Goal: Task Accomplishment & Management: Use online tool/utility

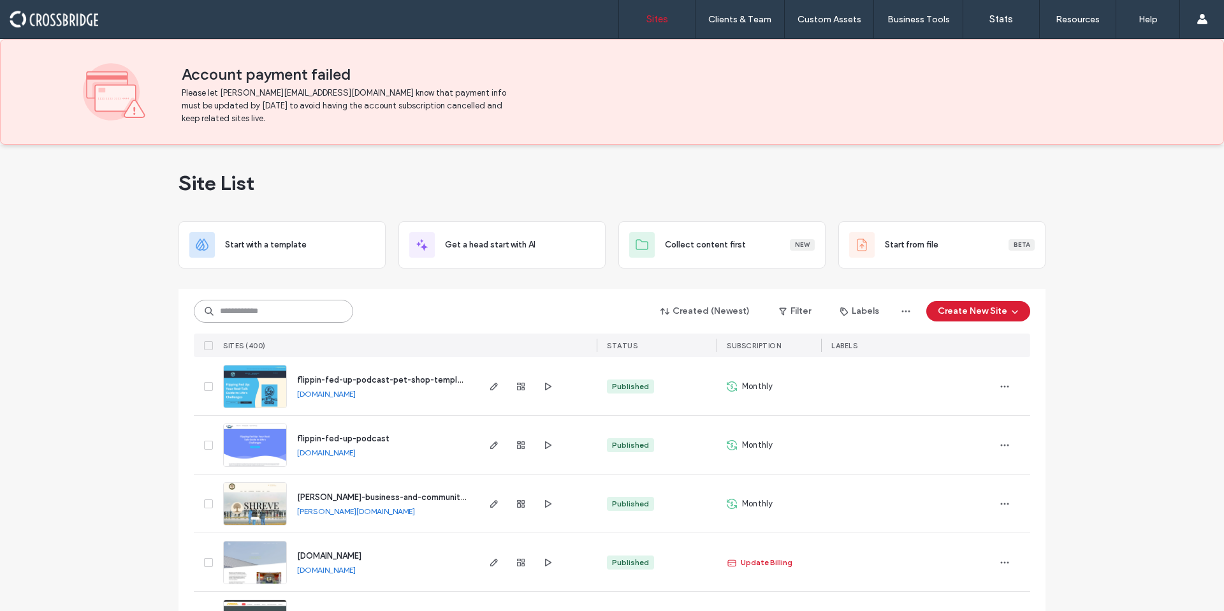
click at [305, 318] on input at bounding box center [273, 311] width 159 height 23
type input "******"
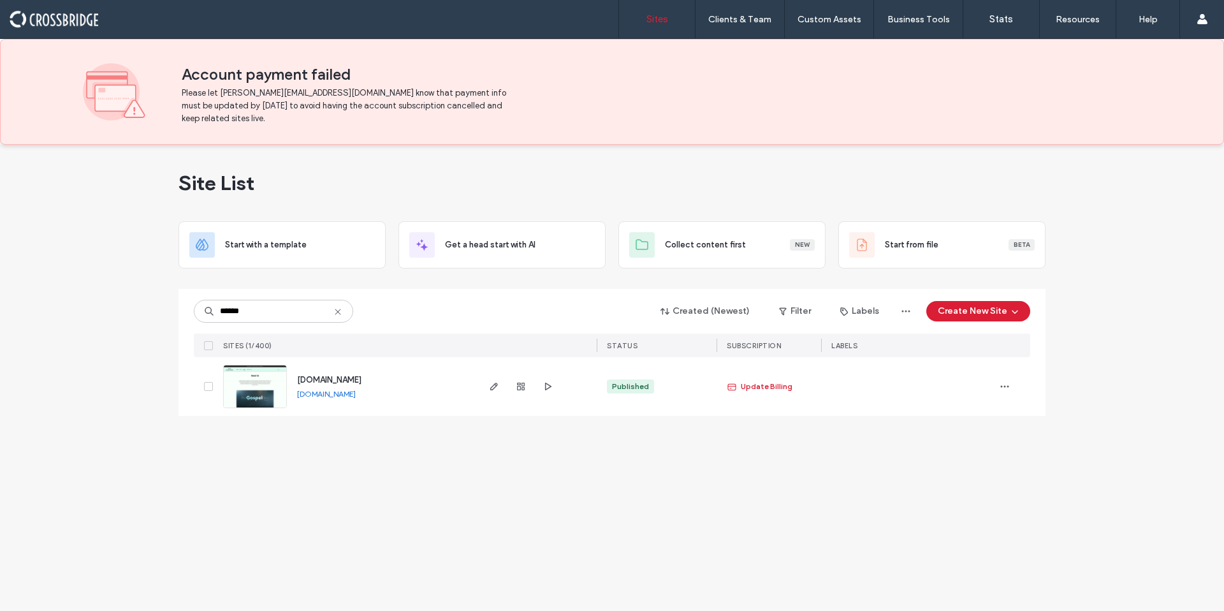
click at [341, 376] on span "[DOMAIN_NAME]" at bounding box center [329, 380] width 64 height 10
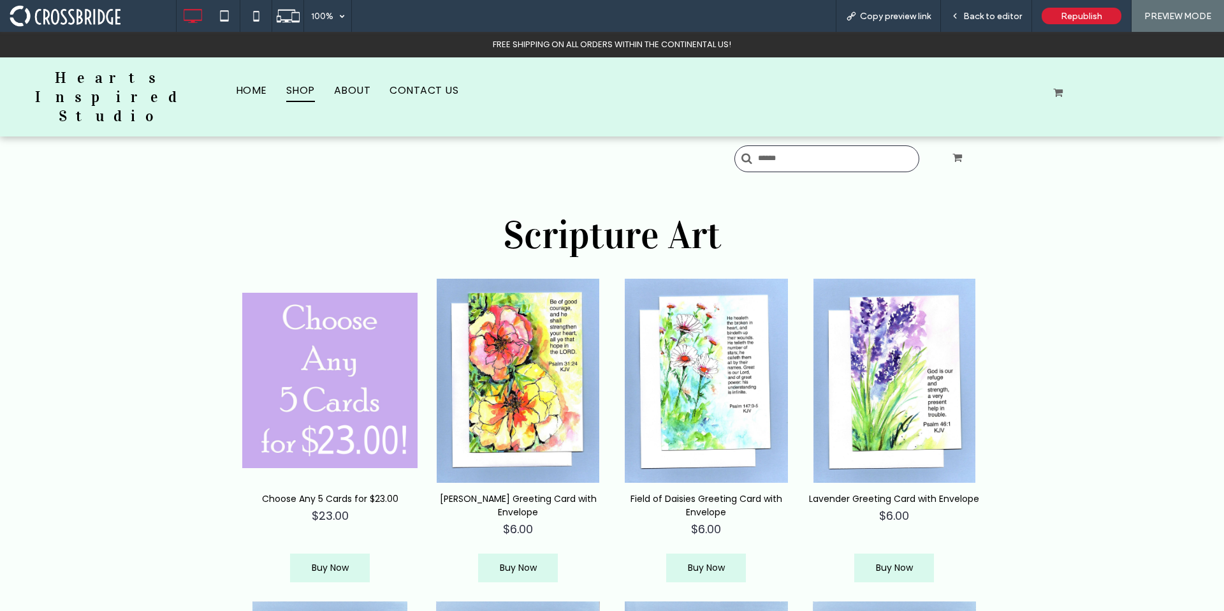
click at [810, 172] on input "text" at bounding box center [827, 158] width 185 height 27
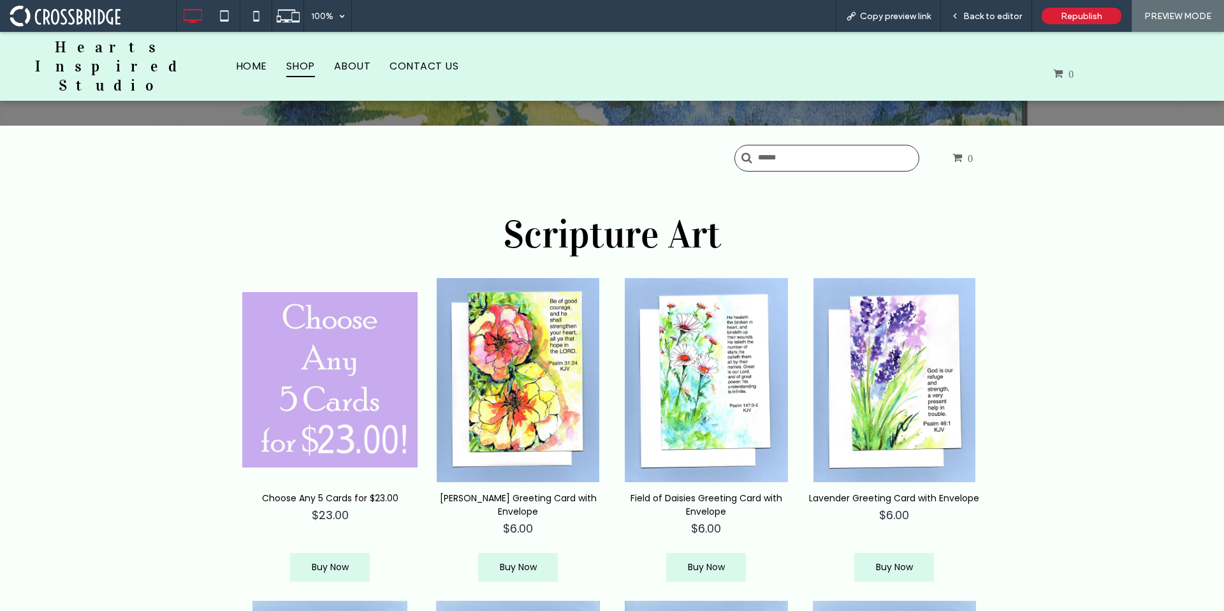
scroll to position [47, 0]
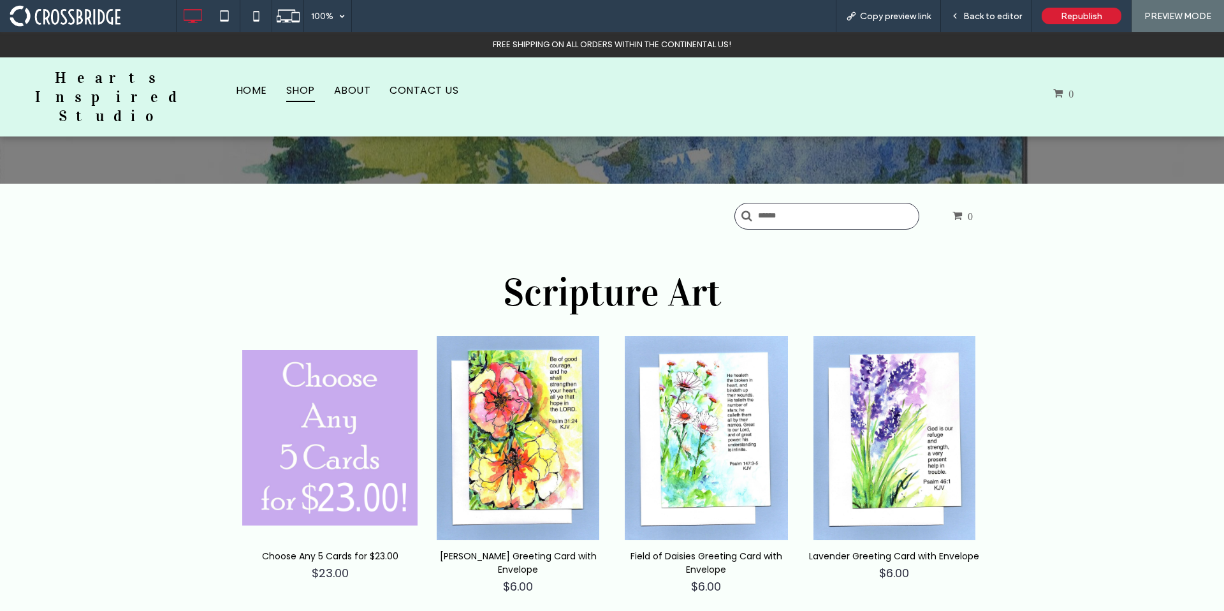
click at [847, 221] on input "text" at bounding box center [827, 216] width 185 height 27
type input "********"
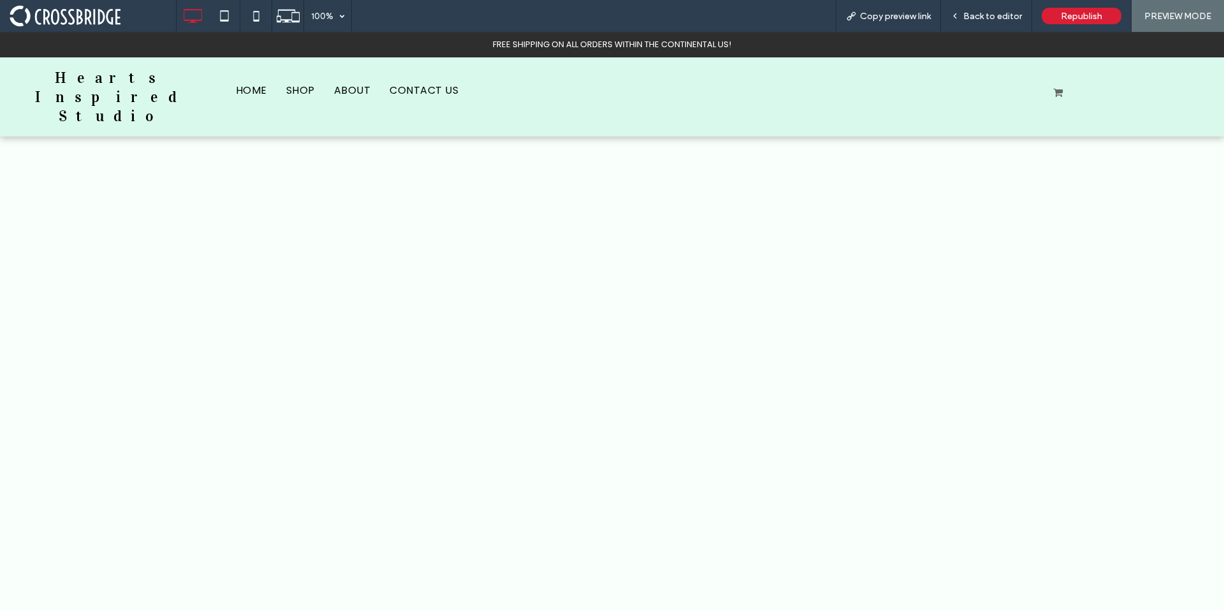
scroll to position [0, 0]
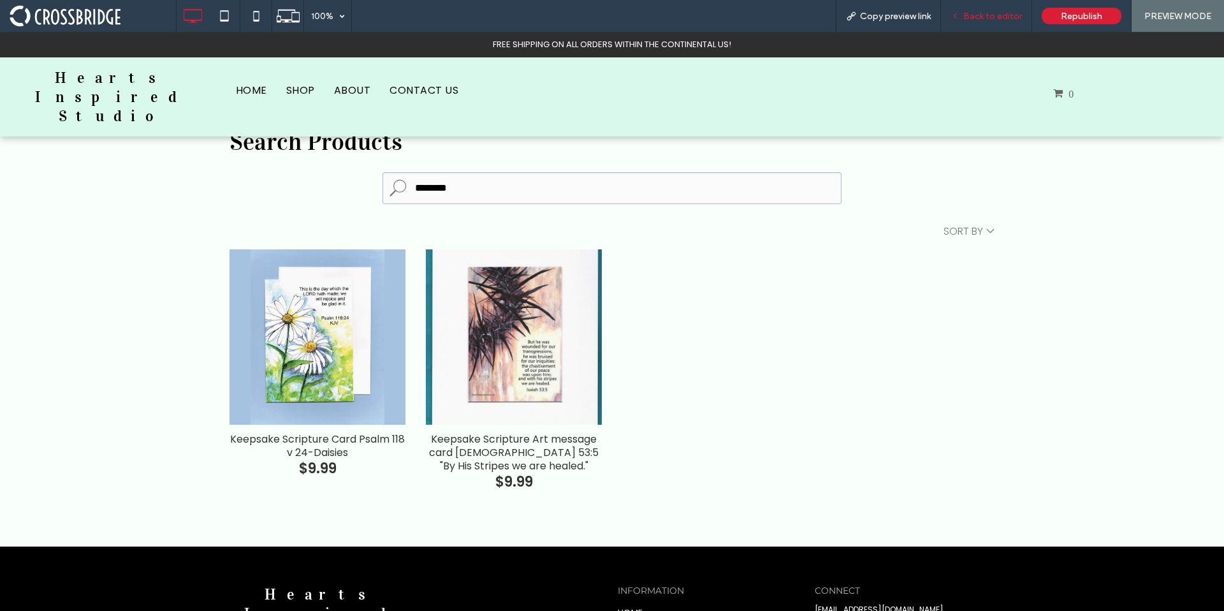
click at [996, 18] on span "Back to editor" at bounding box center [992, 16] width 59 height 11
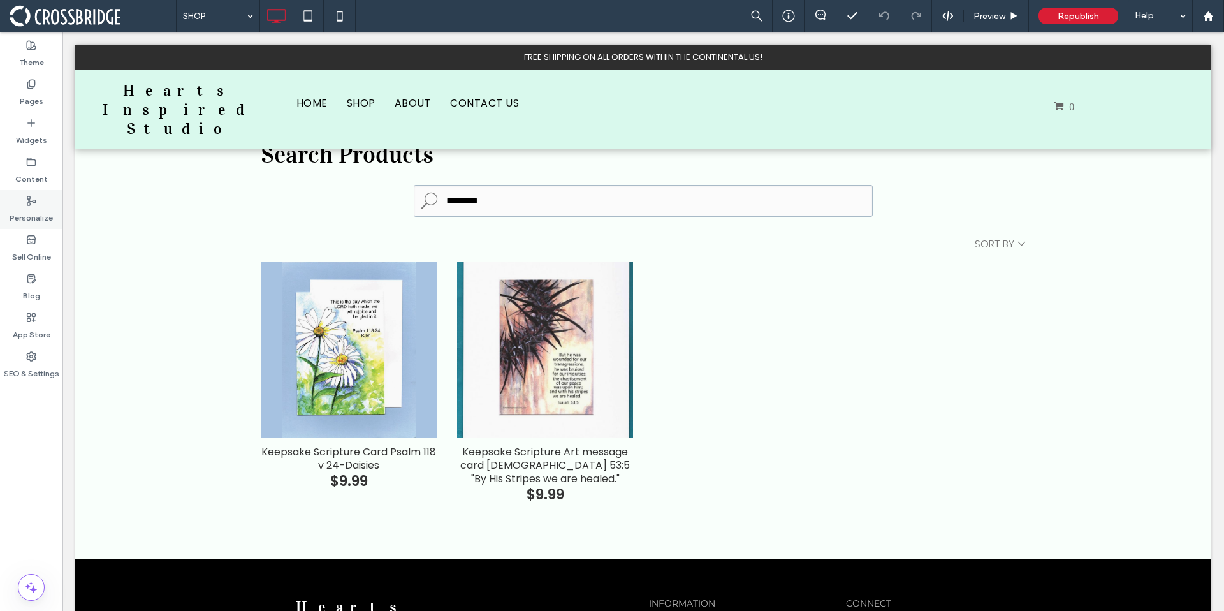
click at [29, 226] on div "Personalize" at bounding box center [31, 209] width 62 height 39
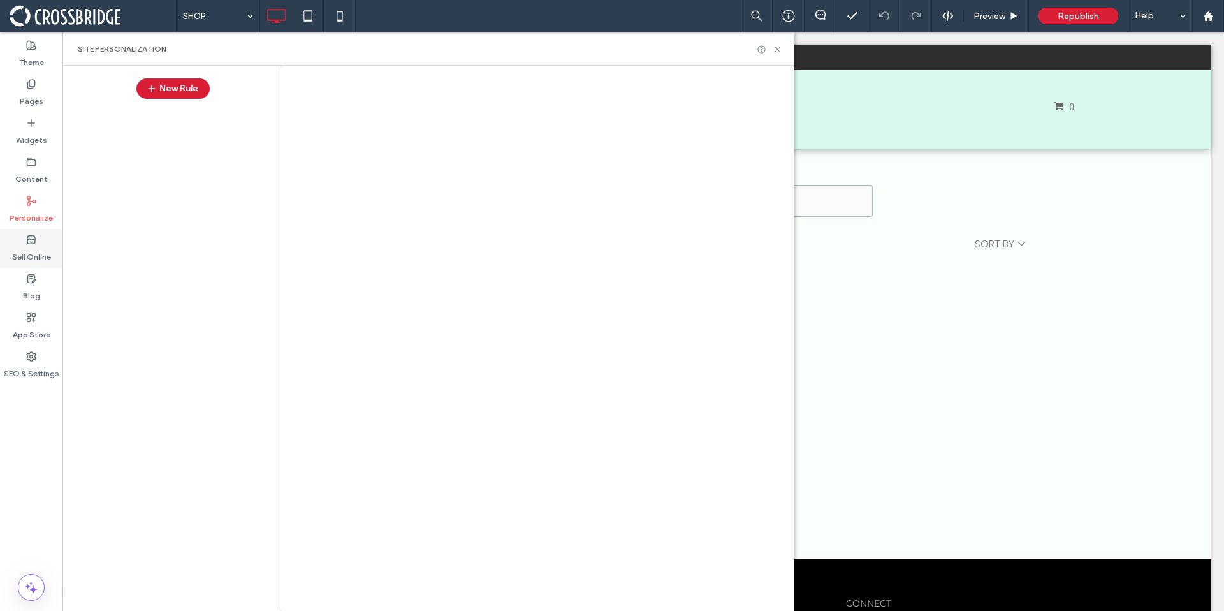
click at [28, 237] on div at bounding box center [612, 305] width 1224 height 611
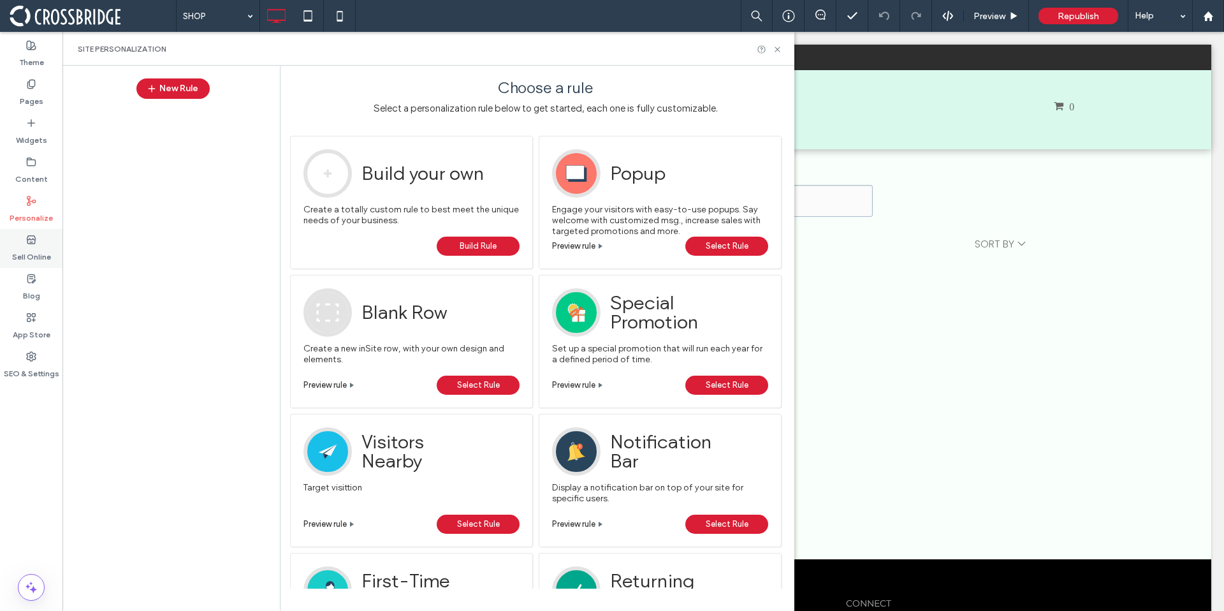
click at [33, 245] on label "Sell Online" at bounding box center [31, 254] width 39 height 18
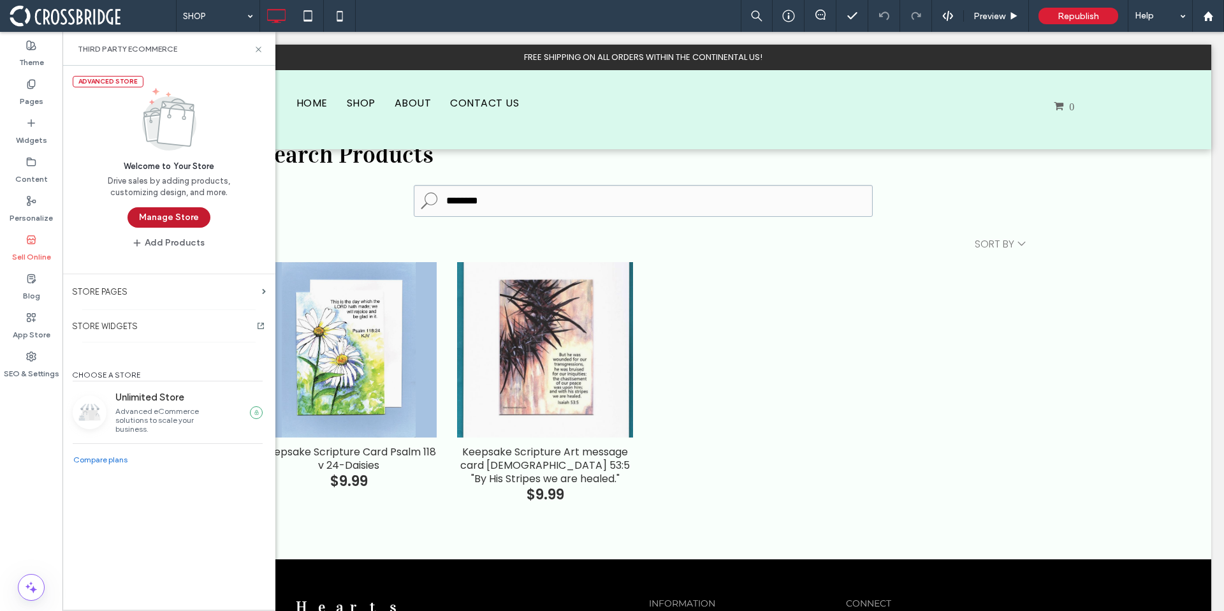
click at [168, 212] on button "Manage Store" at bounding box center [169, 217] width 83 height 20
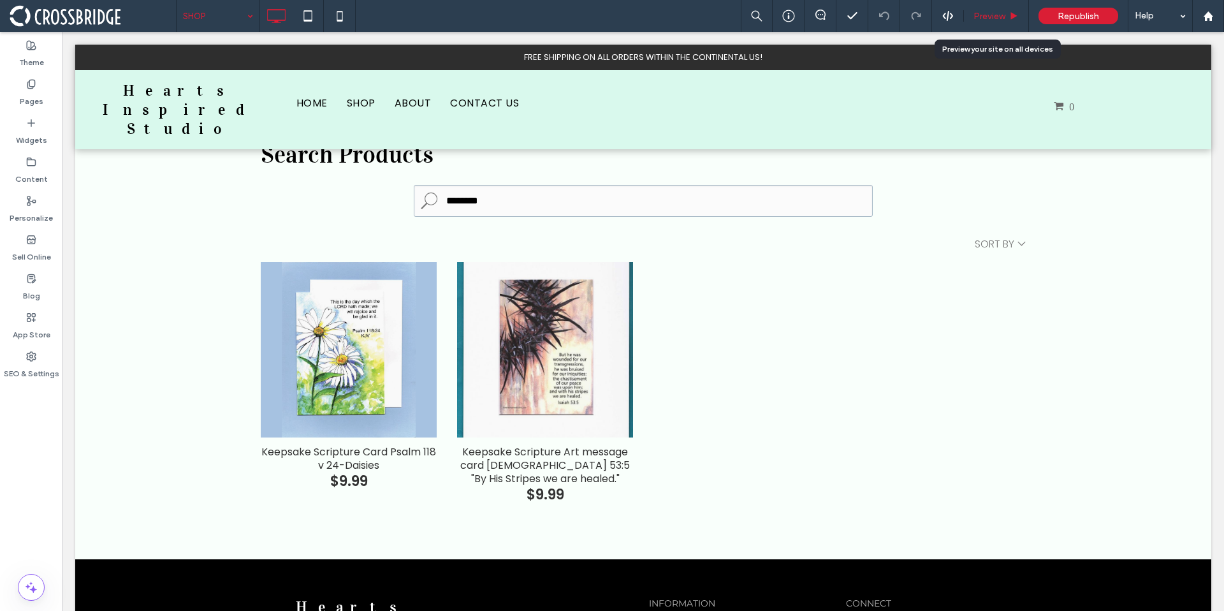
click at [997, 22] on div "Preview" at bounding box center [996, 16] width 65 height 32
click at [1002, 11] on span "Preview" at bounding box center [990, 16] width 32 height 11
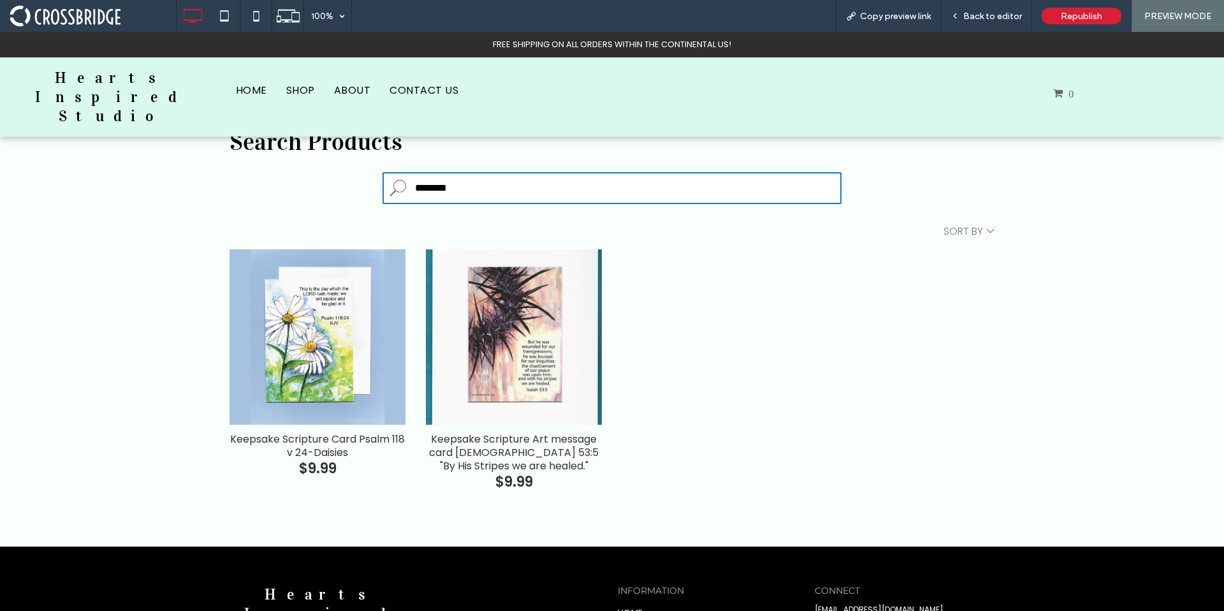
click at [608, 184] on input "********" at bounding box center [612, 188] width 459 height 32
type input "*"
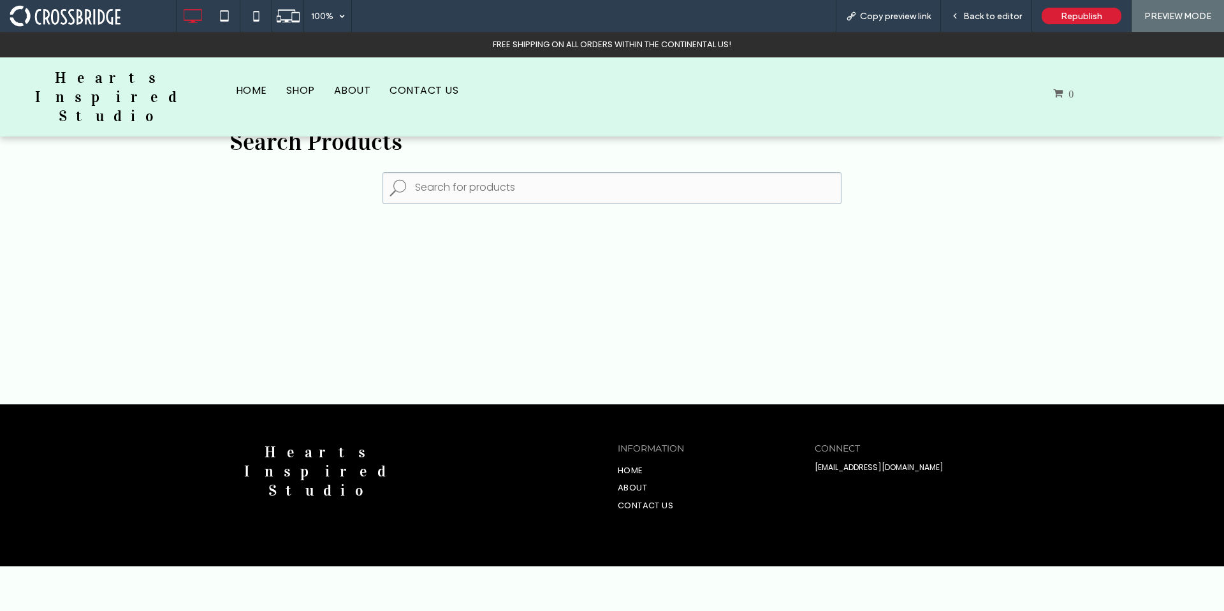
click at [317, 199] on div "Search Products Search for products Display prices in: USD" at bounding box center [612, 196] width 765 height 138
click at [304, 97] on span "SHOP" at bounding box center [300, 91] width 29 height 22
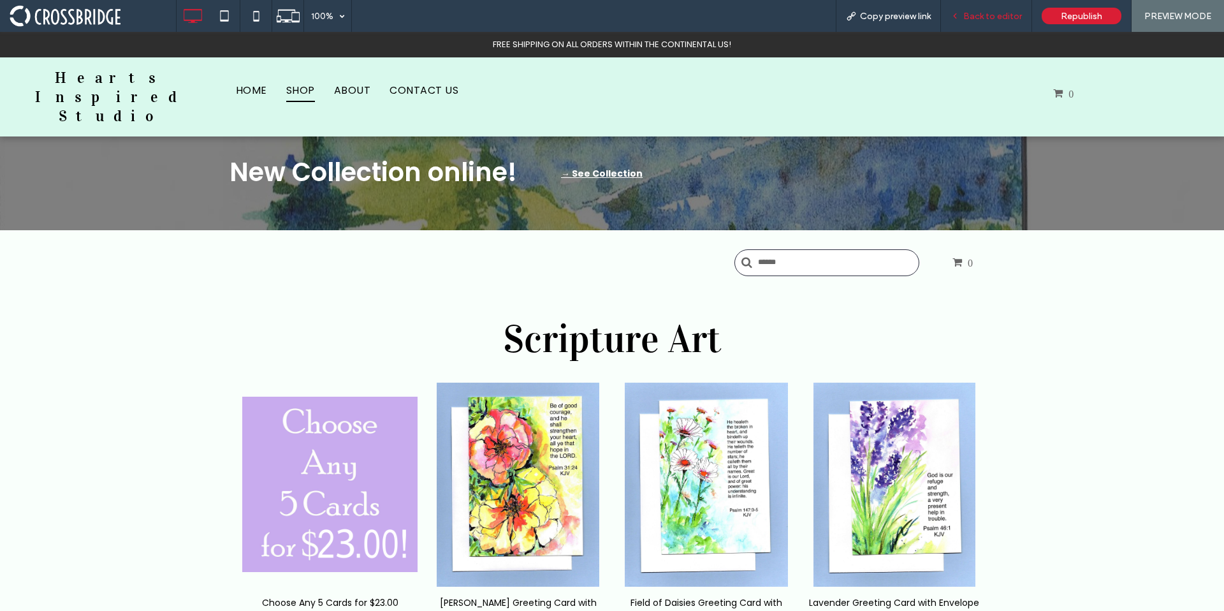
click at [982, 15] on span "Back to editor" at bounding box center [992, 16] width 59 height 11
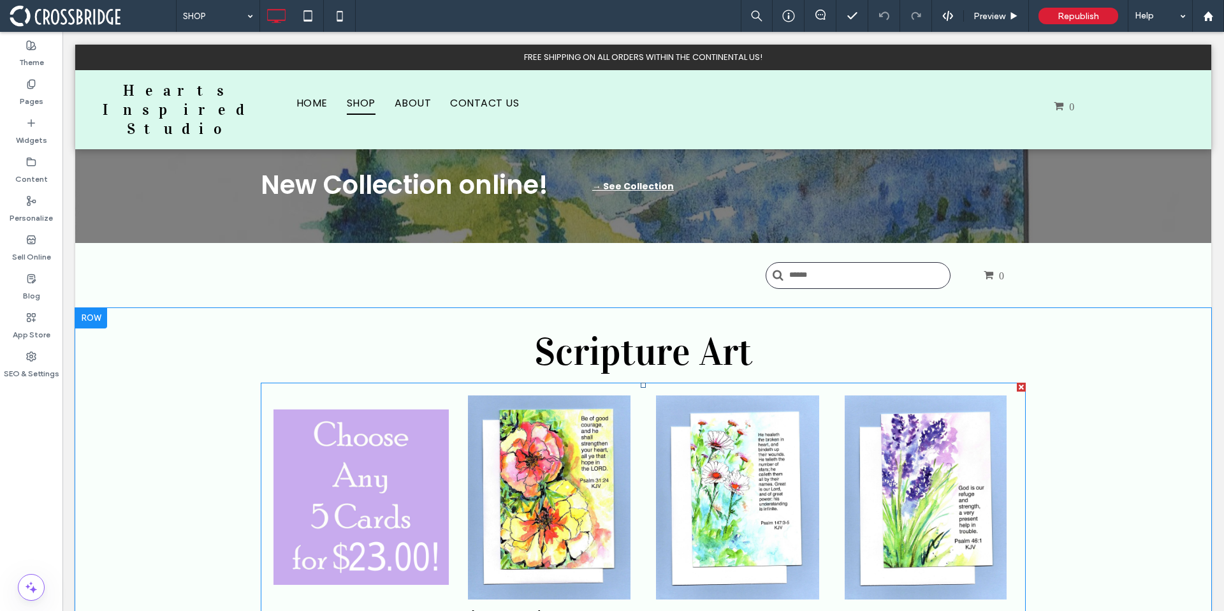
click at [625, 409] on link at bounding box center [549, 497] width 175 height 204
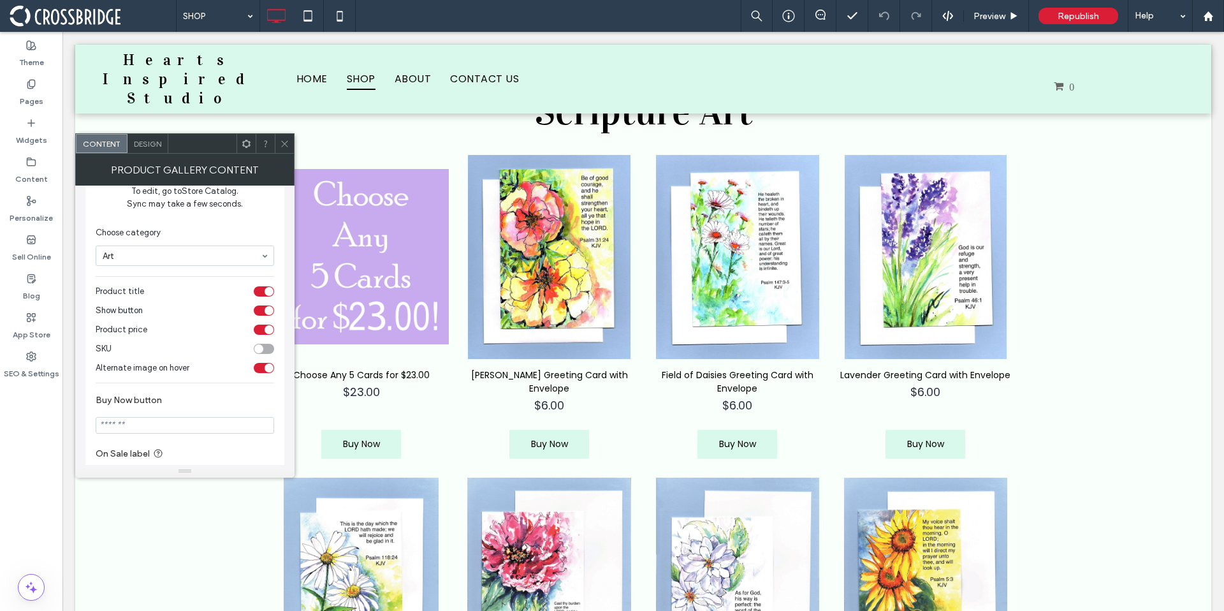
scroll to position [73, 0]
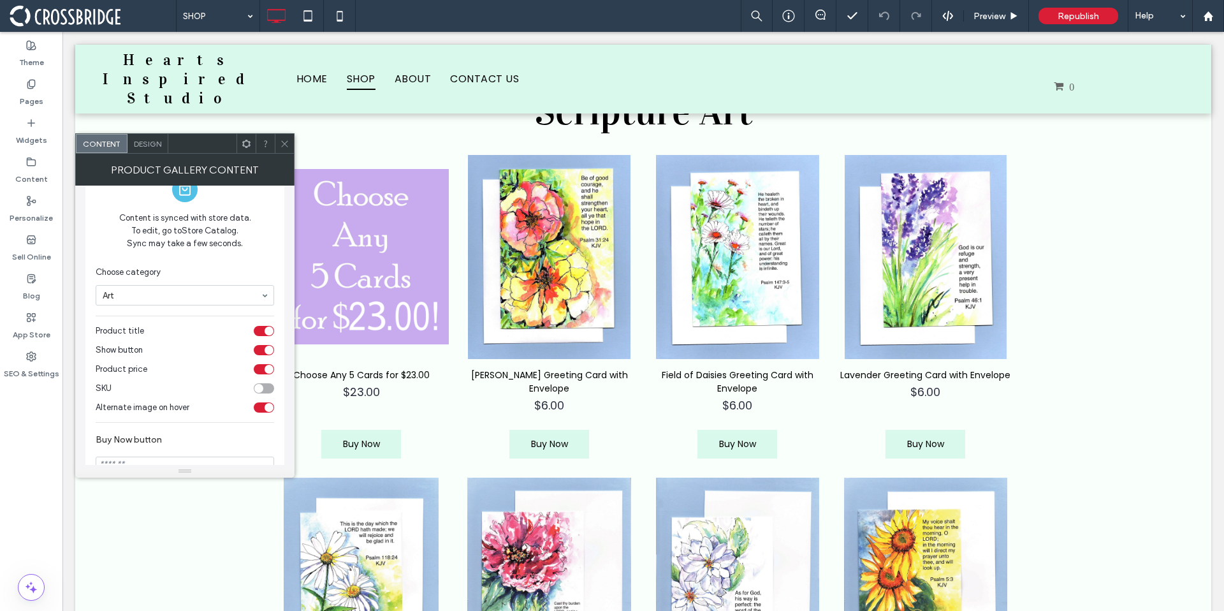
click at [287, 149] on span at bounding box center [285, 143] width 10 height 19
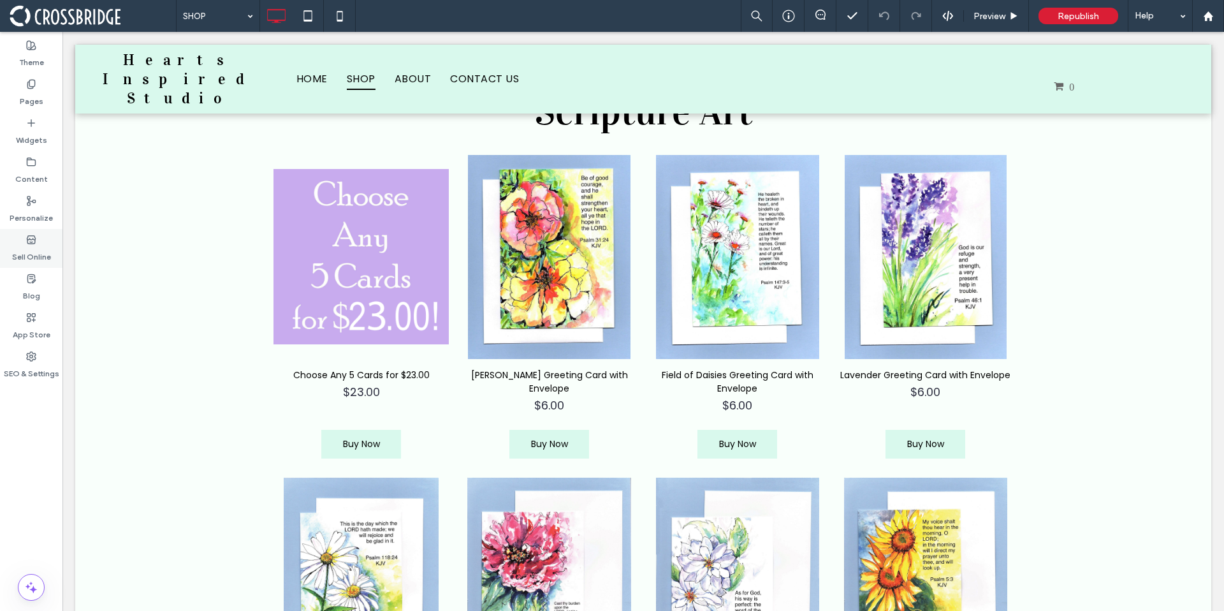
click at [36, 234] on div "Sell Online" at bounding box center [31, 248] width 62 height 39
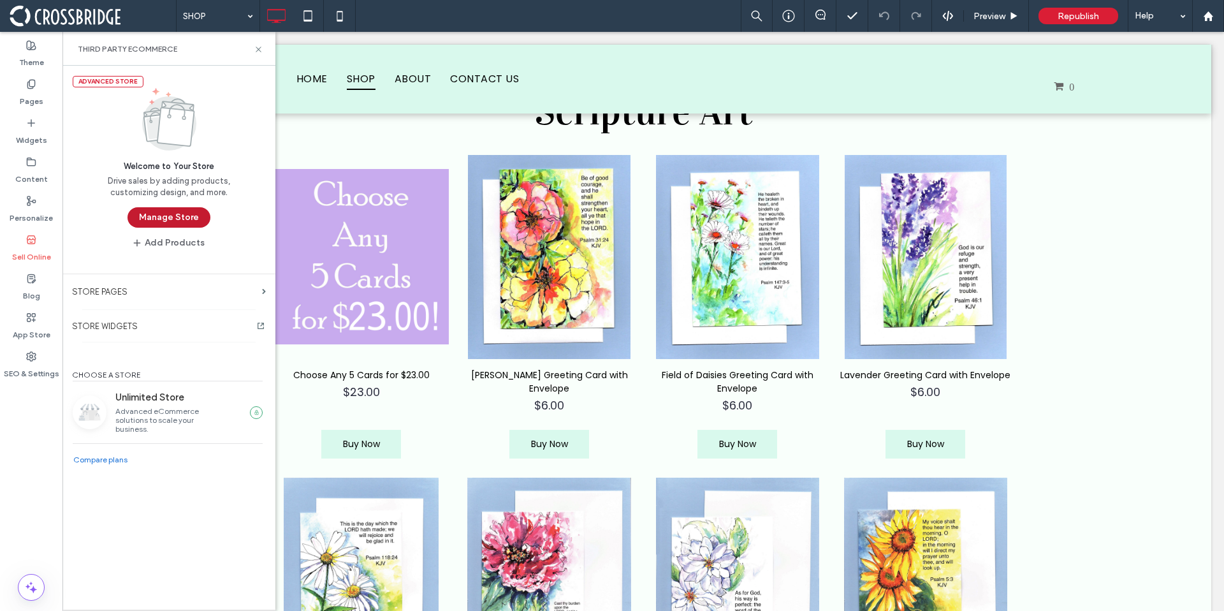
click at [156, 219] on button "Manage Store" at bounding box center [169, 217] width 83 height 20
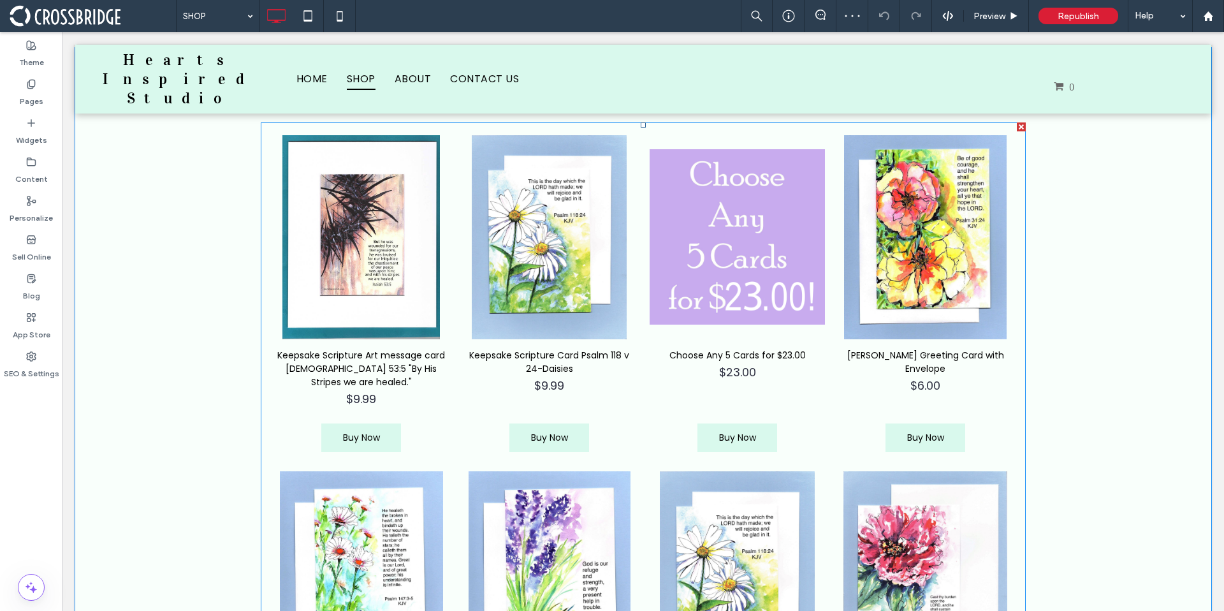
scroll to position [202, 0]
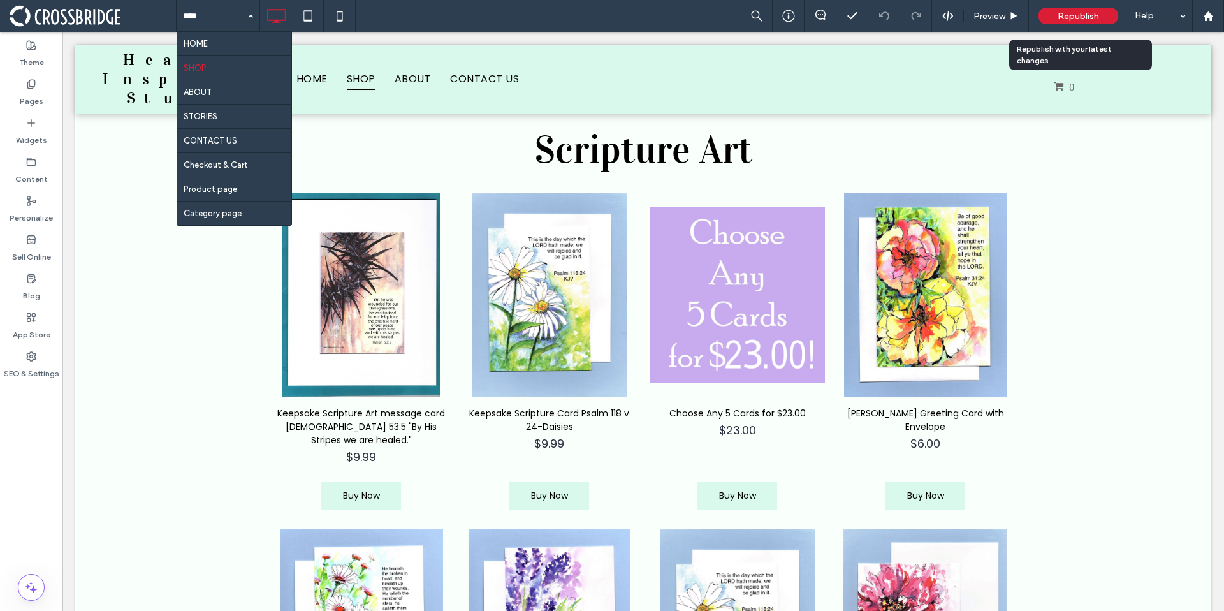
click at [1079, 18] on span "Republish" at bounding box center [1078, 16] width 41 height 11
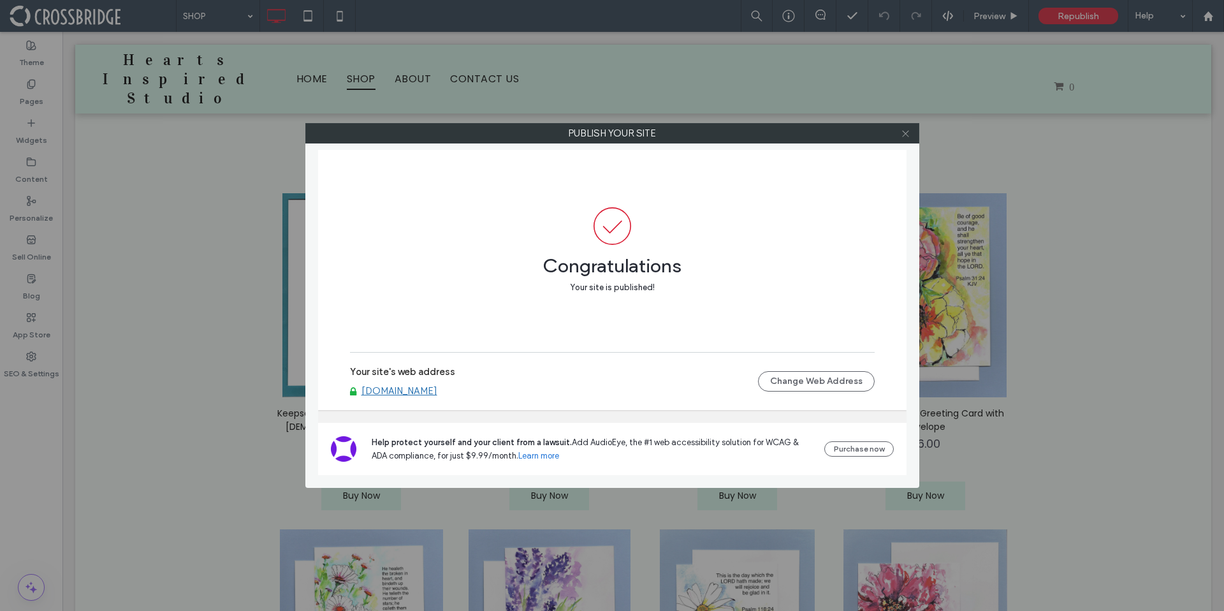
click at [905, 136] on icon at bounding box center [906, 134] width 10 height 10
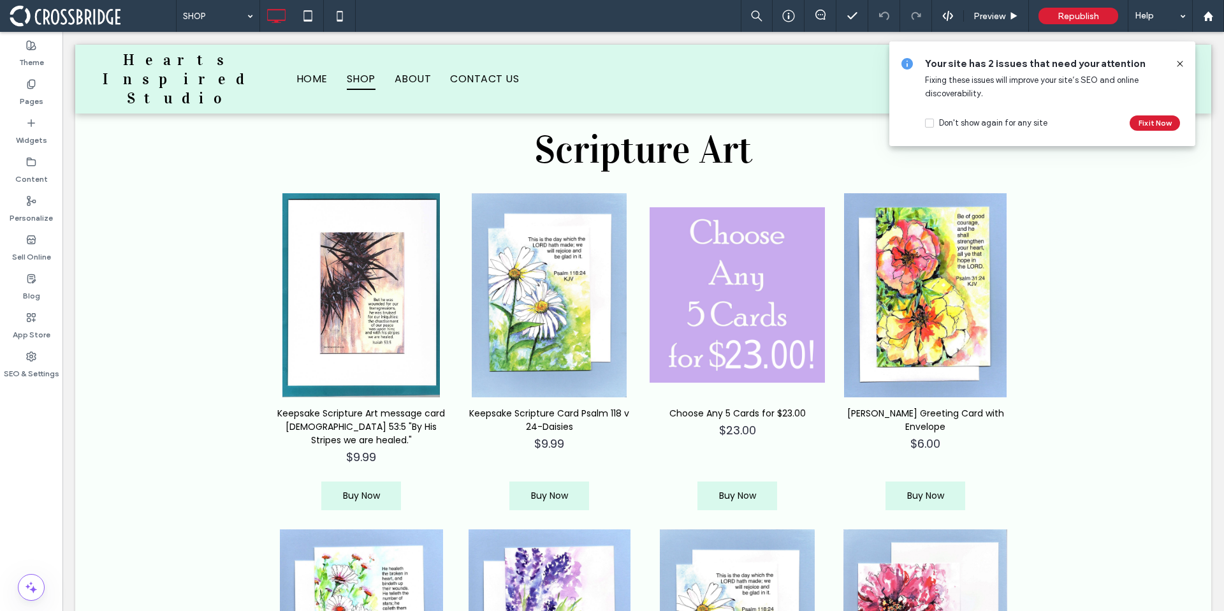
click at [71, 15] on span at bounding box center [93, 16] width 166 height 26
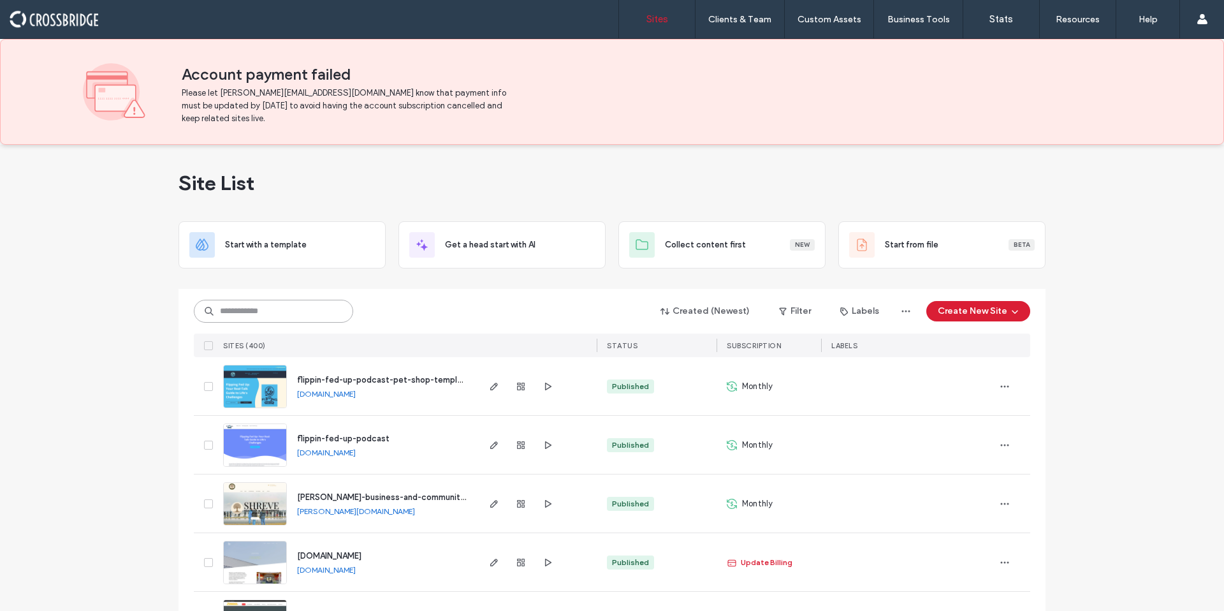
click at [287, 311] on input at bounding box center [273, 311] width 159 height 23
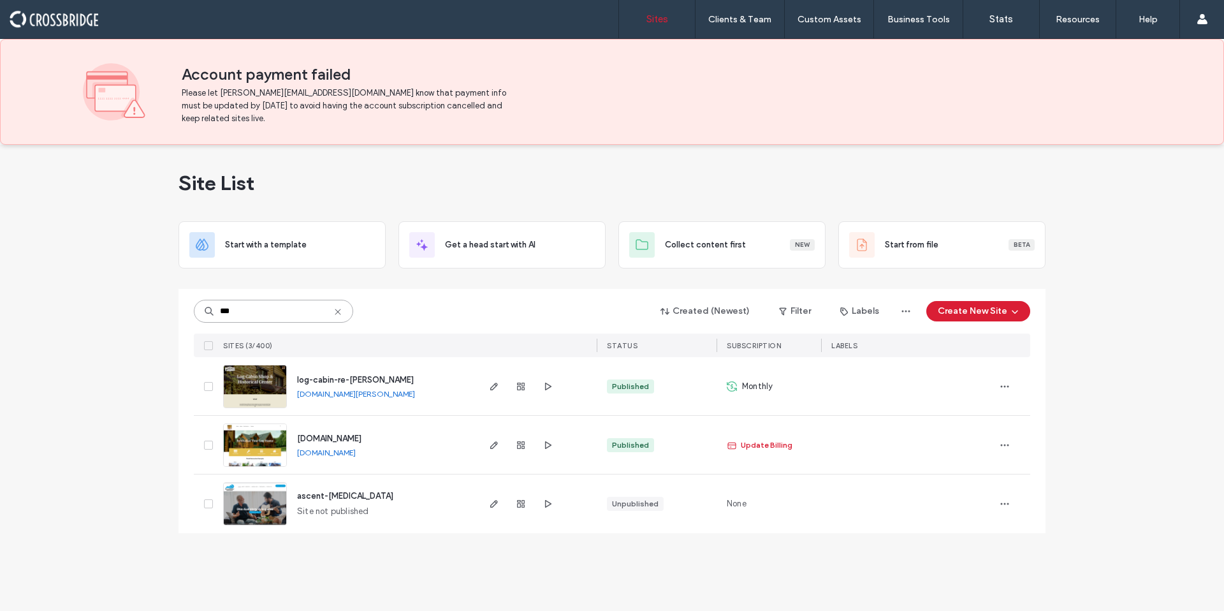
type input "***"
click at [332, 379] on span "log-cabin-re-[PERSON_NAME]" at bounding box center [355, 380] width 117 height 10
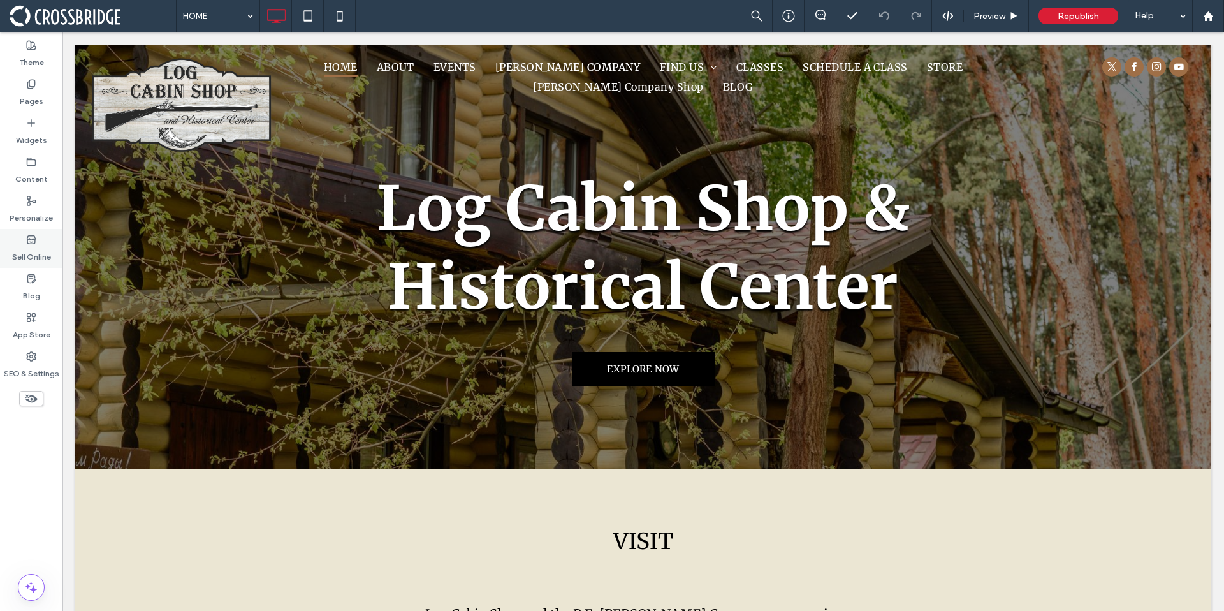
click at [38, 245] on label "Sell Online" at bounding box center [31, 254] width 39 height 18
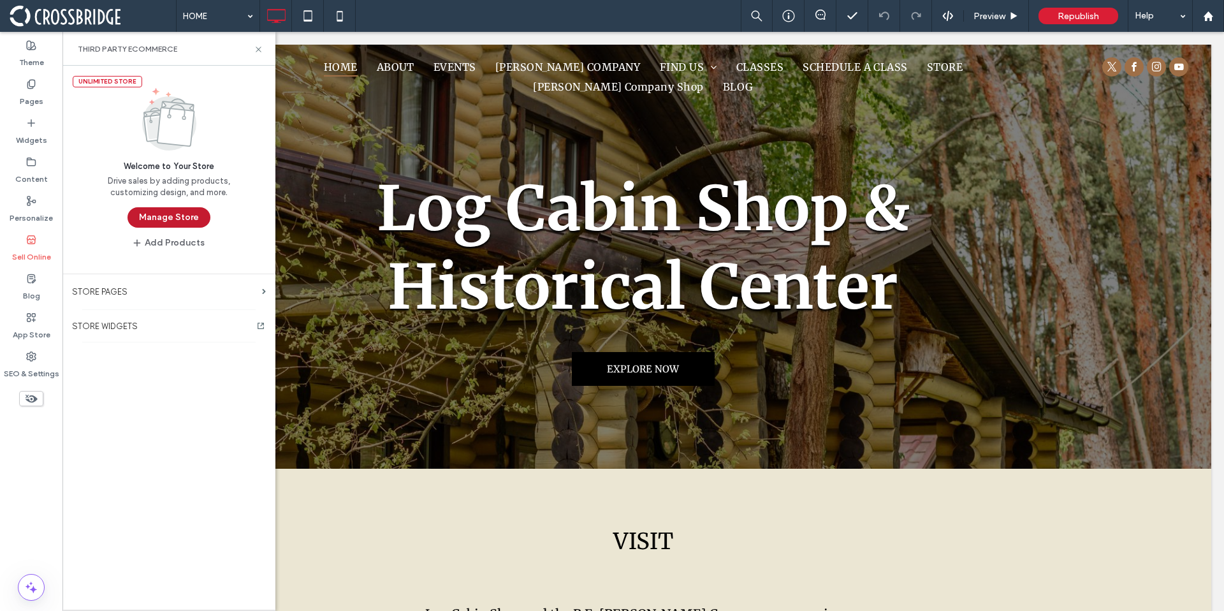
click at [163, 216] on button "Manage Store" at bounding box center [169, 217] width 83 height 20
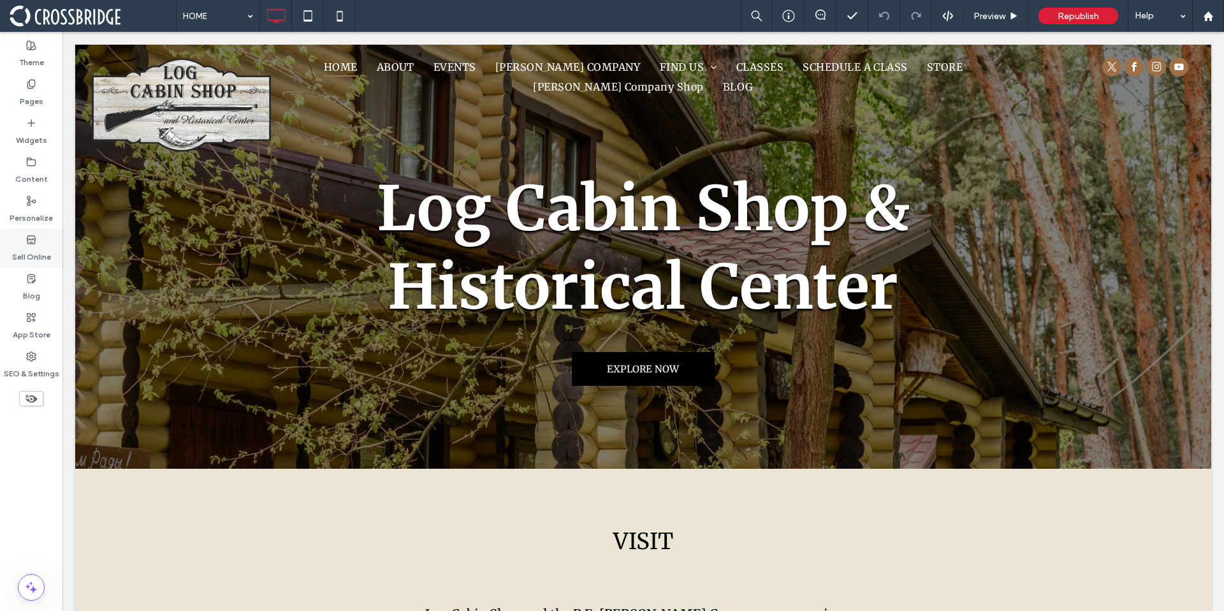
click at [34, 247] on label "Sell Online" at bounding box center [31, 254] width 39 height 18
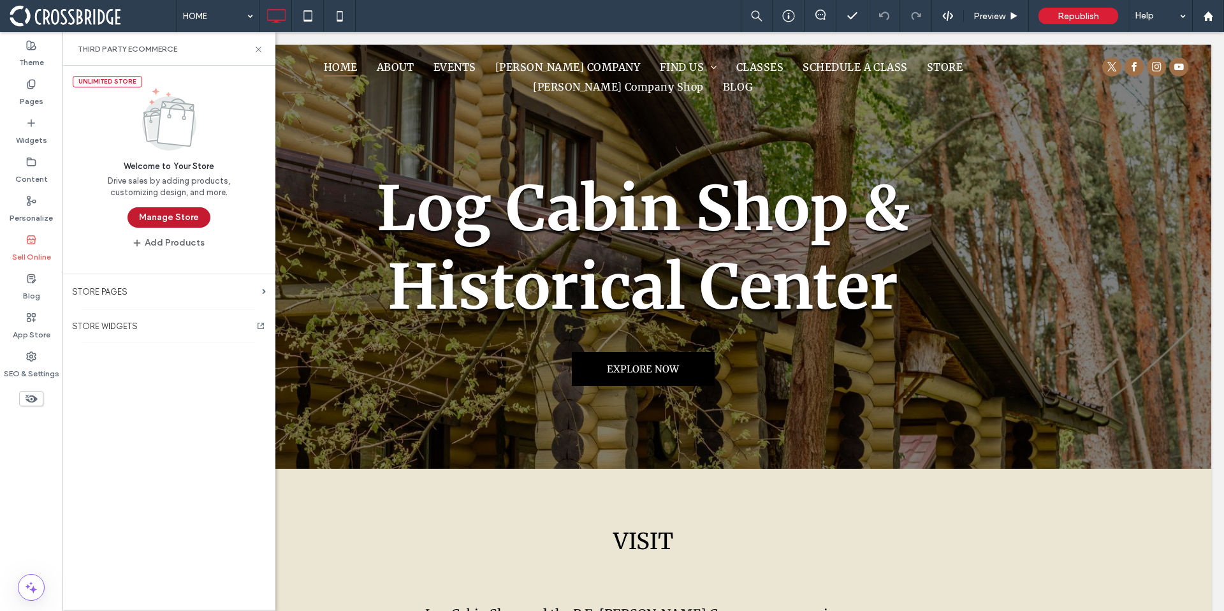
click at [162, 217] on button "Manage Store" at bounding box center [169, 217] width 83 height 20
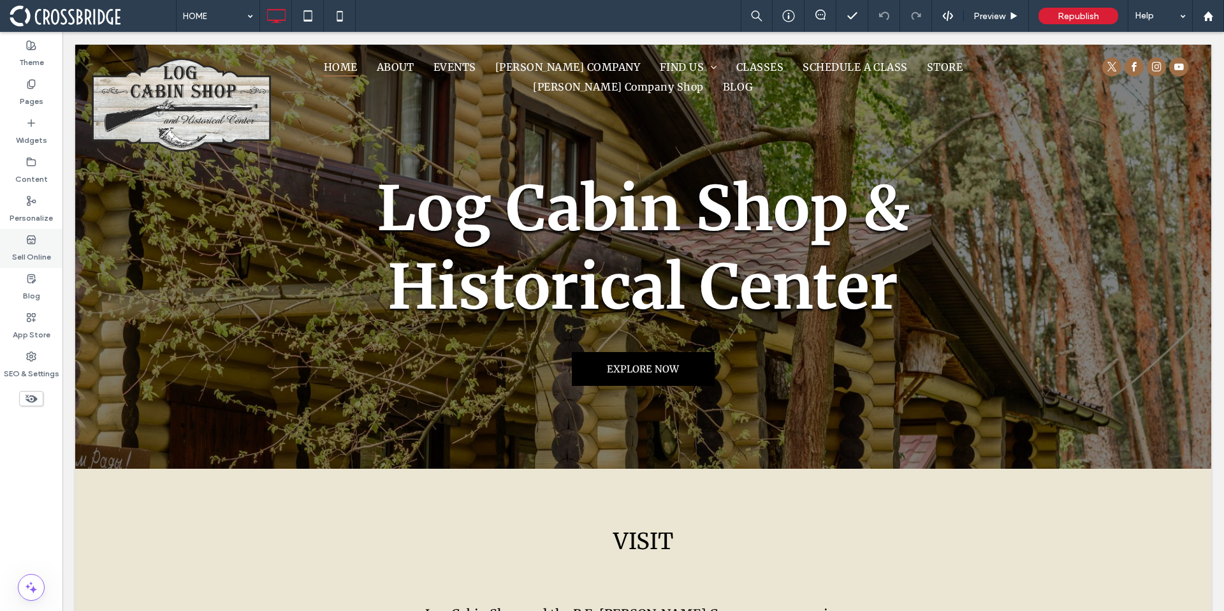
click at [37, 238] on div "Sell Online" at bounding box center [31, 248] width 62 height 39
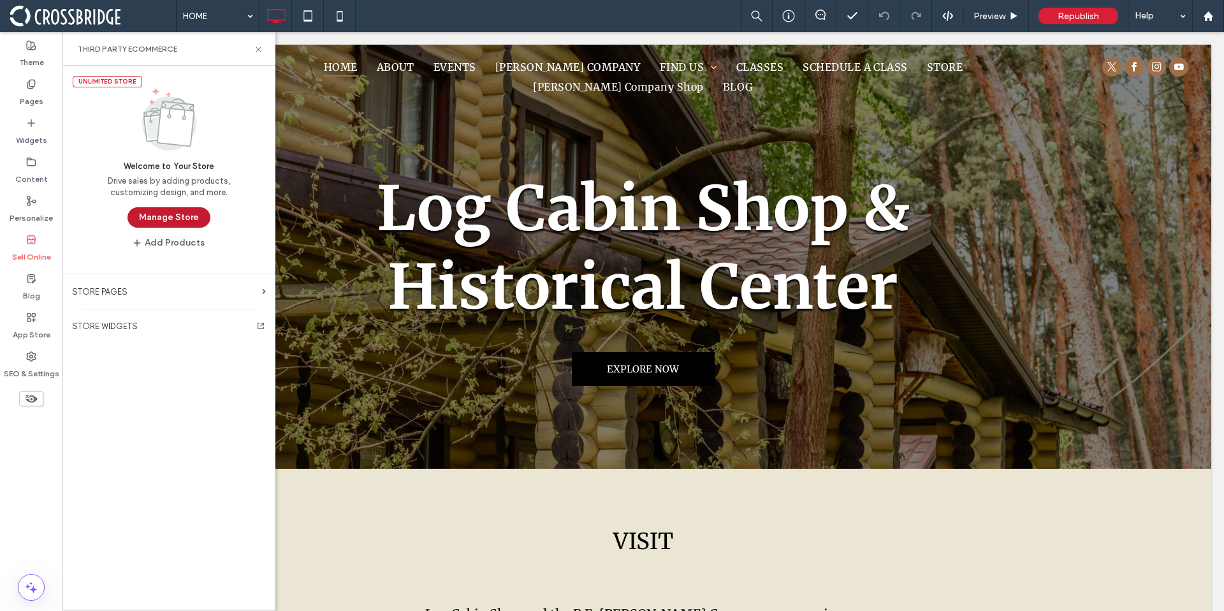
click at [166, 227] on button "Manage Store" at bounding box center [169, 217] width 83 height 20
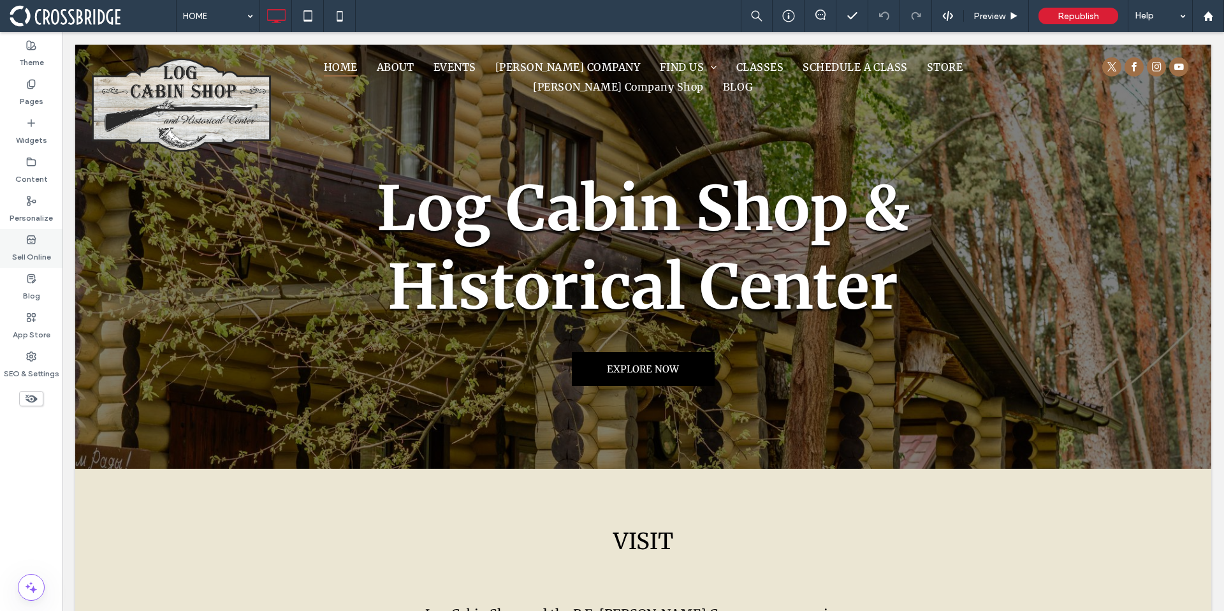
click at [33, 245] on label "Sell Online" at bounding box center [31, 254] width 39 height 18
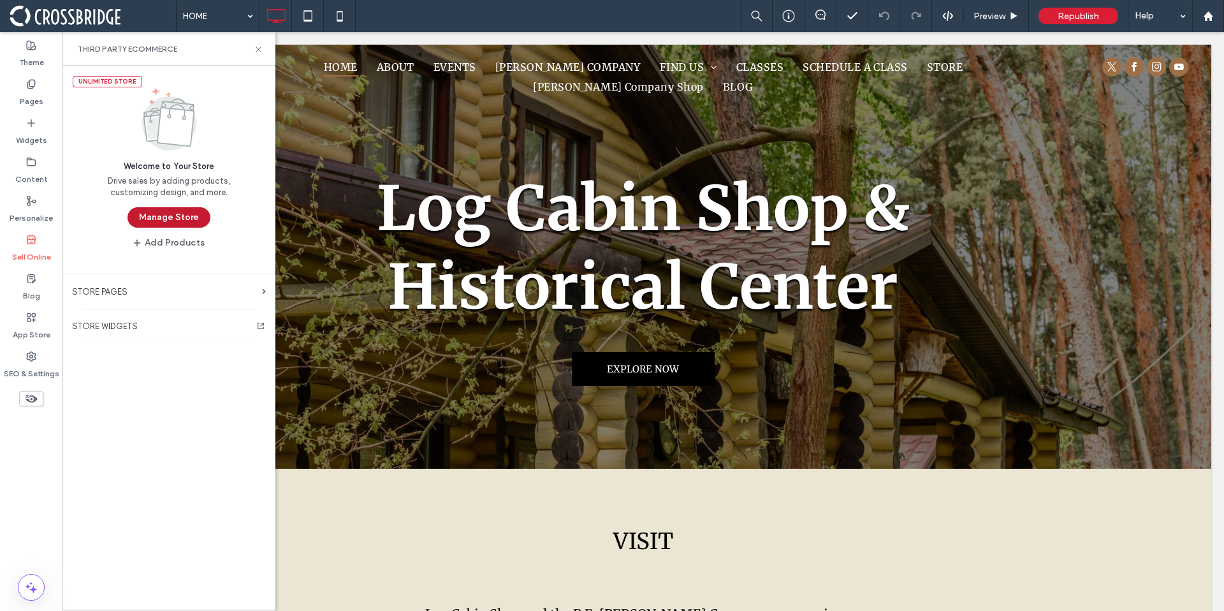
click at [166, 224] on button "Manage Store" at bounding box center [169, 217] width 83 height 20
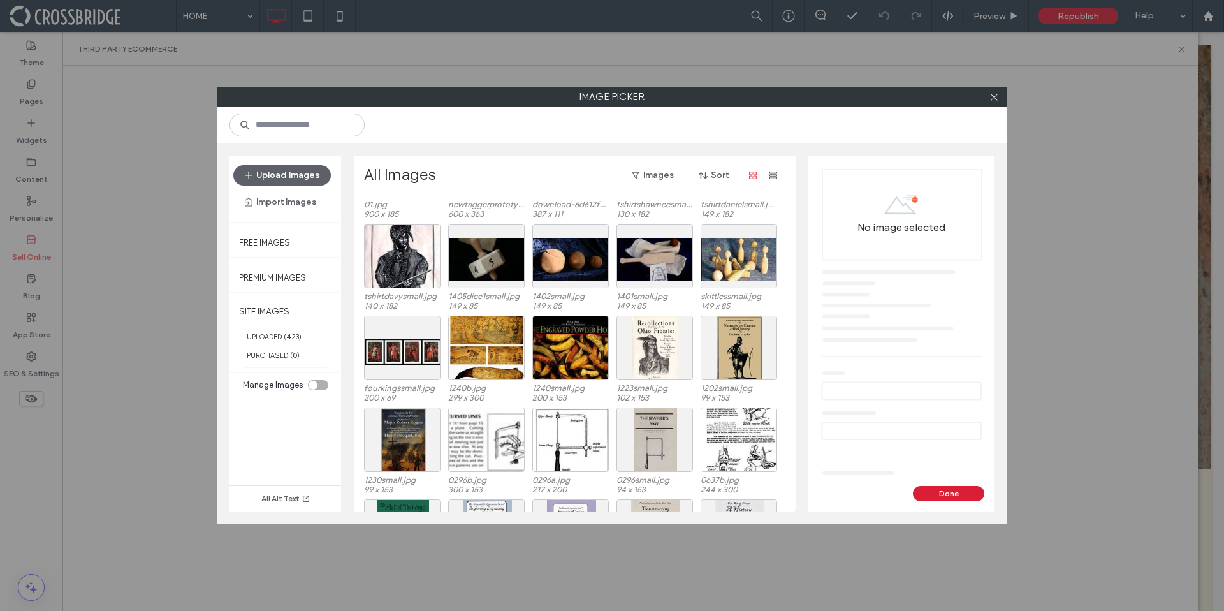
scroll to position [117, 0]
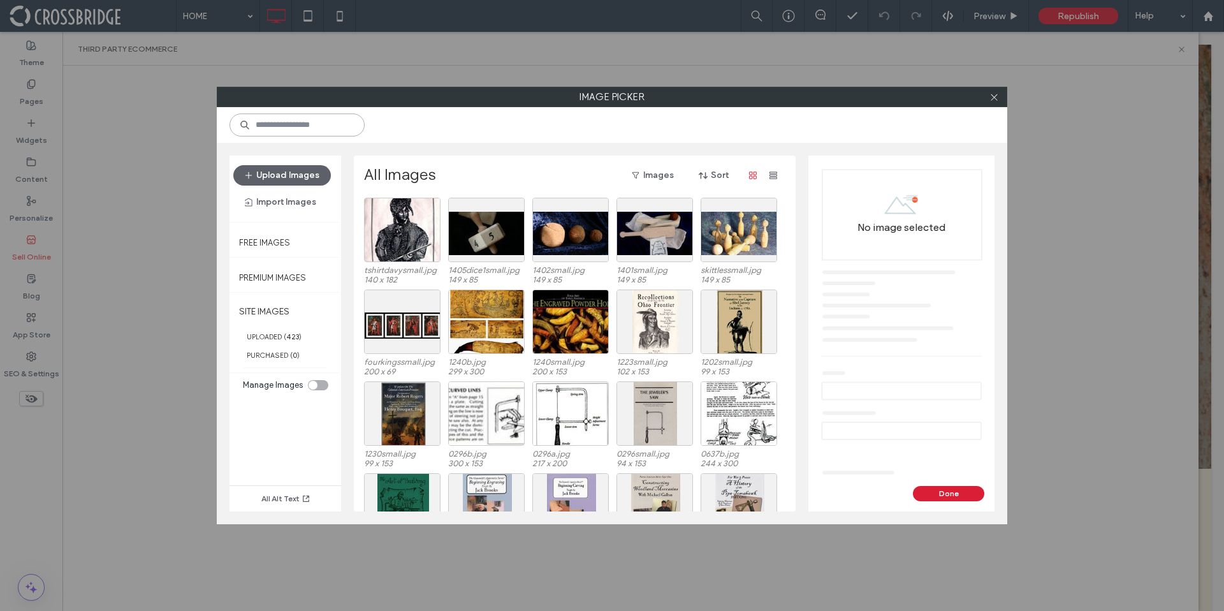
click at [279, 123] on input at bounding box center [297, 124] width 135 height 23
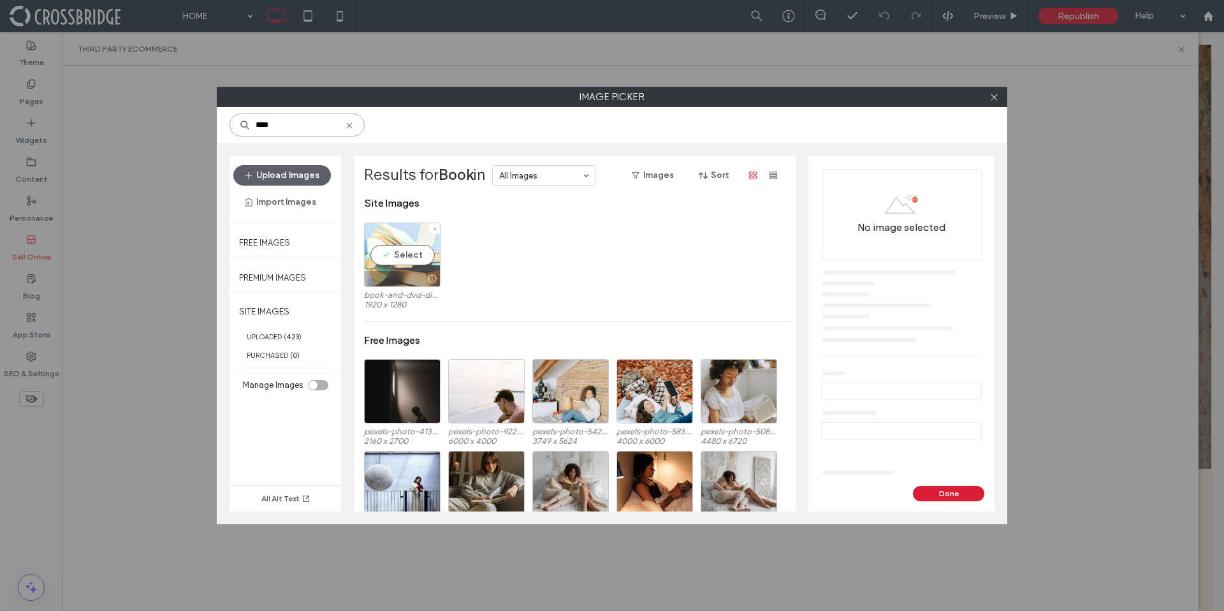
type input "****"
click at [407, 257] on div "Select" at bounding box center [402, 255] width 77 height 64
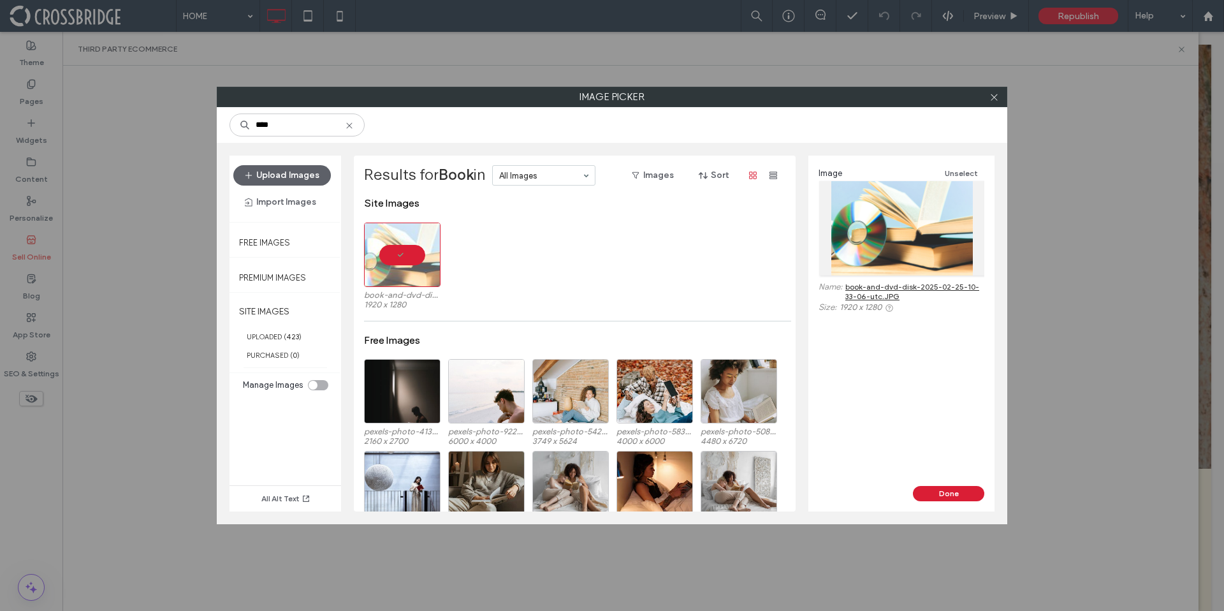
click at [959, 486] on button "Done" at bounding box center [948, 493] width 71 height 15
